Goal: Task Accomplishment & Management: Complete application form

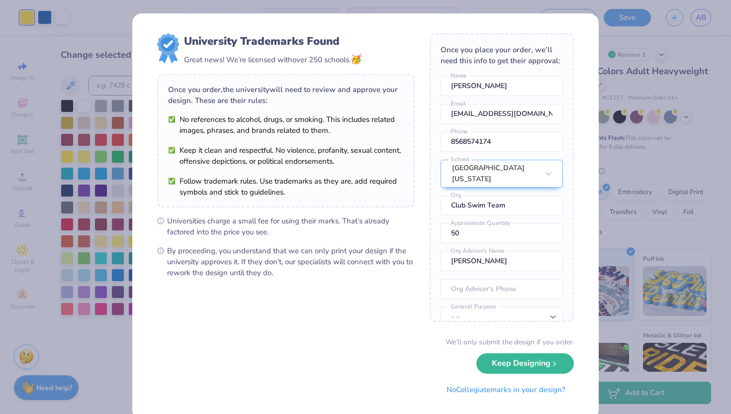
scroll to position [37, 0]
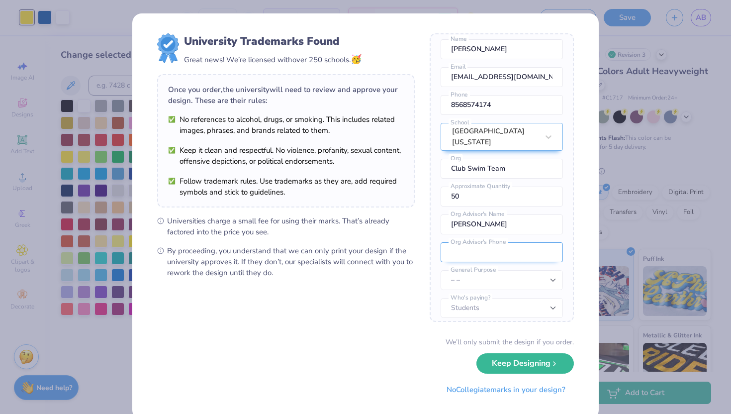
click at [497, 242] on input "tel" at bounding box center [501, 252] width 122 height 20
click at [463, 270] on select "– – Member apparel for registered Student Organization / Department / School Fu…" at bounding box center [501, 280] width 122 height 20
select select "Member apparel for registered Student Organization / Department / School"
click at [440, 270] on select "– – Member apparel for registered Student Organization / Department / School Fu…" at bounding box center [501, 280] width 122 height 20
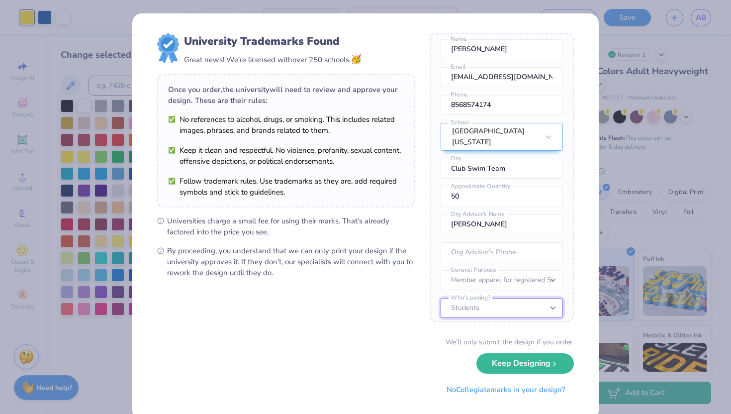
click at [490, 303] on select "Students University" at bounding box center [501, 308] width 122 height 20
click at [504, 245] on input "tel" at bounding box center [501, 252] width 122 height 20
paste input "[PHONE_NUMBER]"
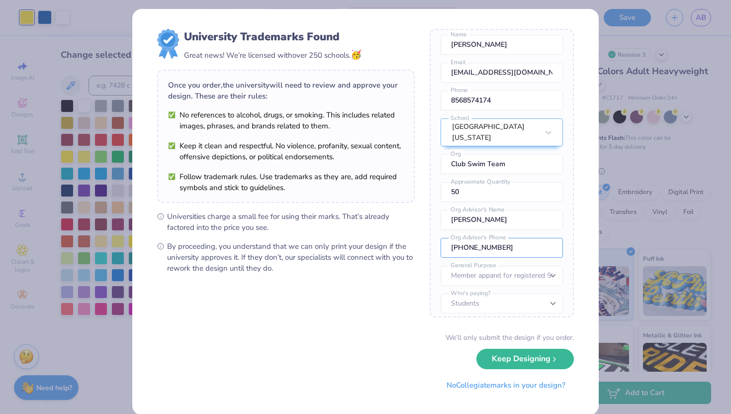
scroll to position [0, 0]
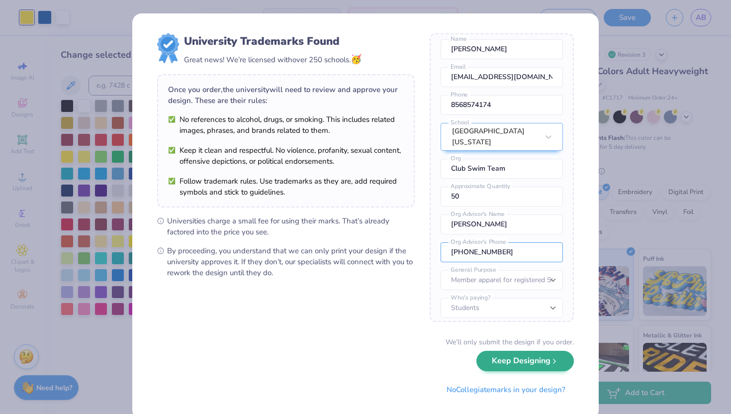
type input "[PHONE_NUMBER]"
click at [516, 357] on button "Keep Designing" at bounding box center [524, 360] width 97 height 20
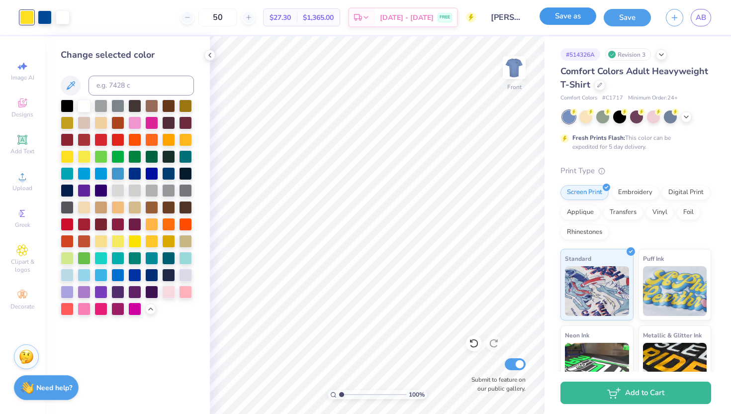
click at [556, 17] on button "Save as" at bounding box center [567, 15] width 57 height 17
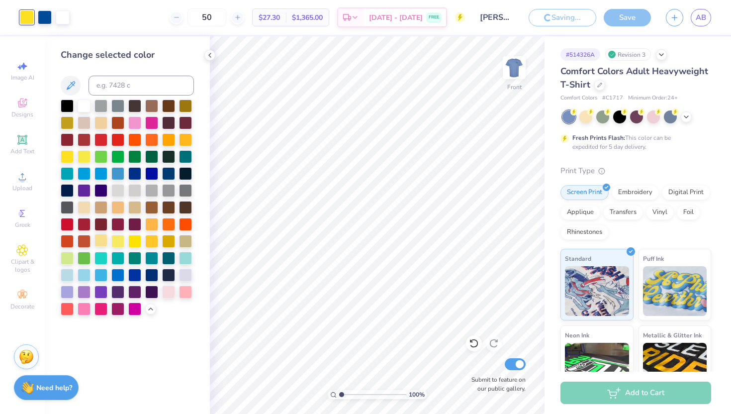
click at [101, 244] on div at bounding box center [100, 240] width 13 height 13
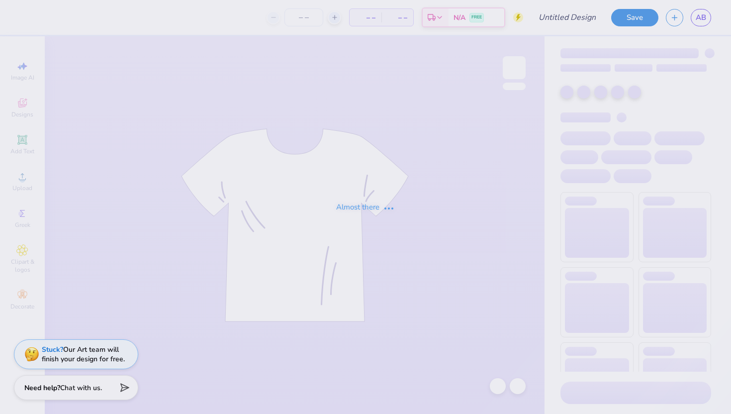
type input "[PERSON_NAME] : [GEOGRAPHIC_DATA][US_STATE]"
type input "50"
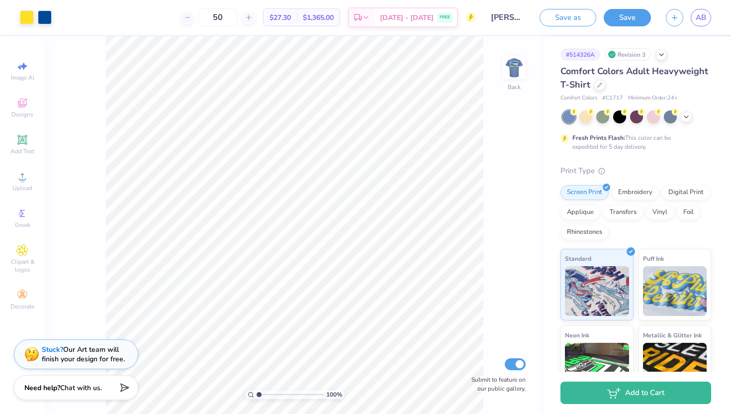
click at [499, 72] on div "100 % Back Submit to feature on our public gallery." at bounding box center [295, 224] width 500 height 377
click at [520, 71] on img at bounding box center [514, 68] width 20 height 20
click at [24, 17] on div at bounding box center [27, 16] width 14 height 14
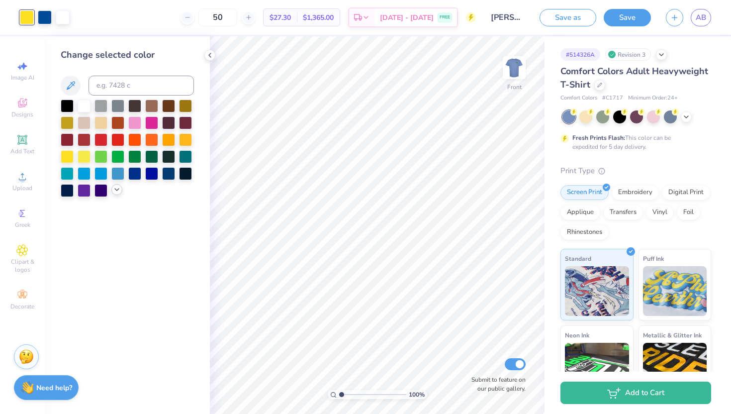
click at [120, 188] on icon at bounding box center [117, 189] width 8 height 8
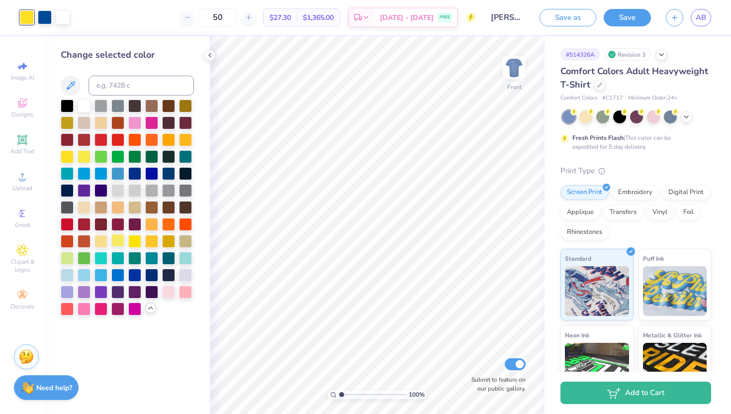
click at [120, 241] on div at bounding box center [117, 240] width 13 height 13
click at [69, 157] on div at bounding box center [67, 155] width 13 height 13
click at [82, 158] on div at bounding box center [84, 155] width 13 height 13
click at [101, 243] on div at bounding box center [100, 240] width 13 height 13
click at [85, 158] on div at bounding box center [84, 155] width 13 height 13
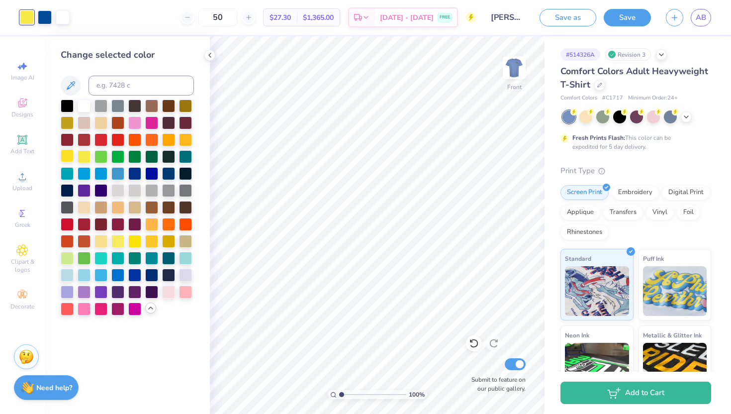
click at [69, 159] on div at bounding box center [67, 155] width 13 height 13
click at [82, 158] on div at bounding box center [84, 155] width 13 height 13
click at [116, 242] on div at bounding box center [117, 240] width 13 height 13
click at [135, 242] on div at bounding box center [134, 240] width 13 height 13
click at [101, 242] on div at bounding box center [100, 240] width 13 height 13
